Goal: Task Accomplishment & Management: Manage account settings

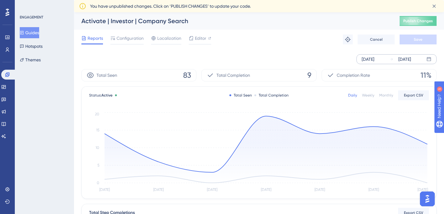
click at [375, 58] on div "Oct 03 2025" at bounding box center [368, 59] width 13 height 7
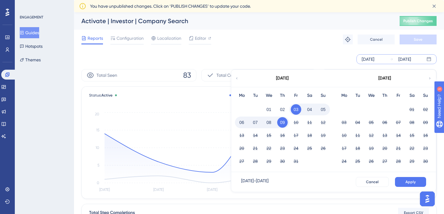
click at [236, 79] on icon at bounding box center [237, 79] width 4 height 6
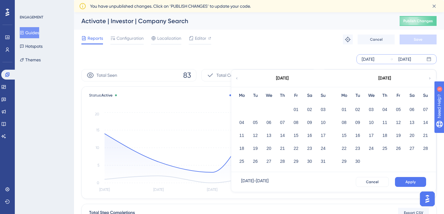
click at [272, 51] on div "Oct 03 2025 Oct 09 2025 August 2025 Mo Tu We Th Fr Sa Su 01 02 03 04 05 06 07 0…" at bounding box center [258, 59] width 355 height 20
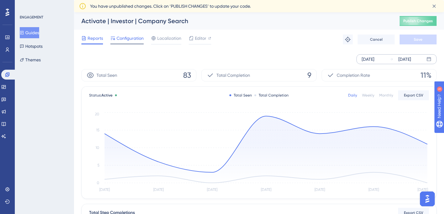
click at [135, 36] on span "Configuration" at bounding box center [130, 38] width 27 height 7
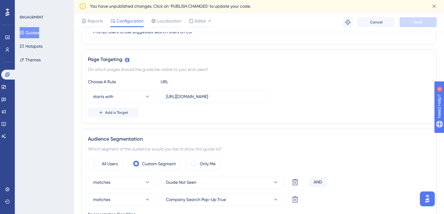
scroll to position [146, 0]
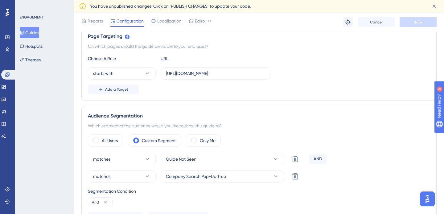
click at [252, 166] on div "matches Guide Not Seen Delete AND matches Company Search Pop-Up True Delete Seg…" at bounding box center [259, 187] width 343 height 69
click at [253, 164] on button "Guide Not Seen" at bounding box center [222, 159] width 123 height 12
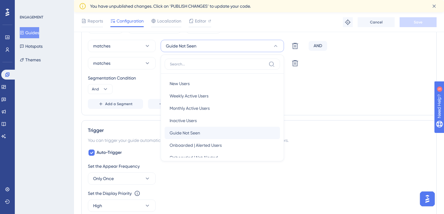
scroll to position [23, 0]
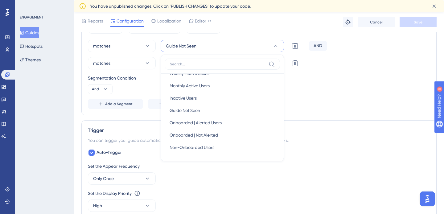
click at [357, 116] on div "Status: Active Guide Information Guide ID: 148198 Copy Guide Name Activate | In…" at bounding box center [258, 108] width 355 height 631
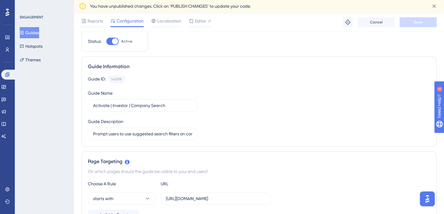
scroll to position [0, 0]
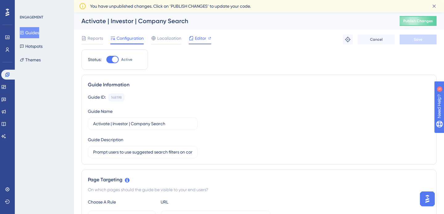
click at [196, 42] on span "Editor" at bounding box center [200, 38] width 11 height 7
